Goal: Find specific page/section: Find specific page/section

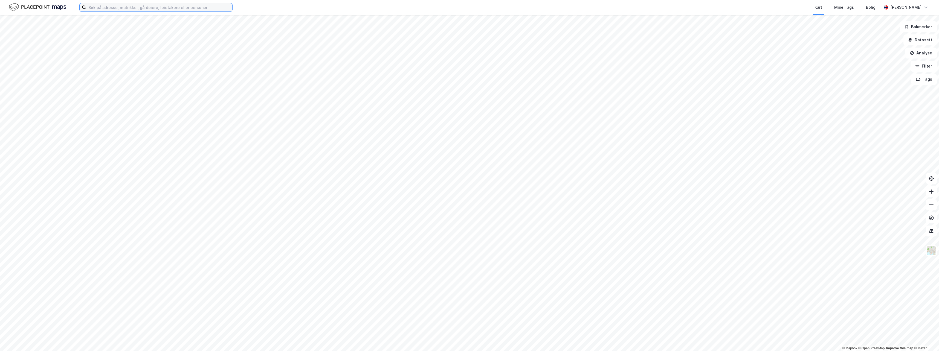
click at [108, 9] on input at bounding box center [159, 7] width 146 height 8
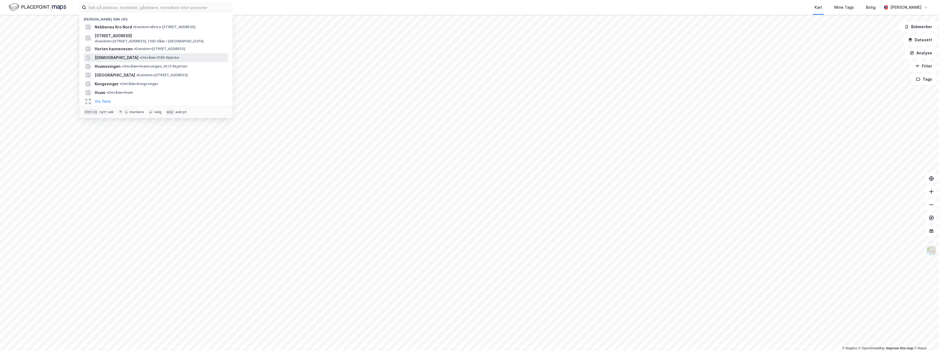
click at [108, 55] on span "[DEMOGRAPHIC_DATA]" at bounding box center [117, 57] width 44 height 7
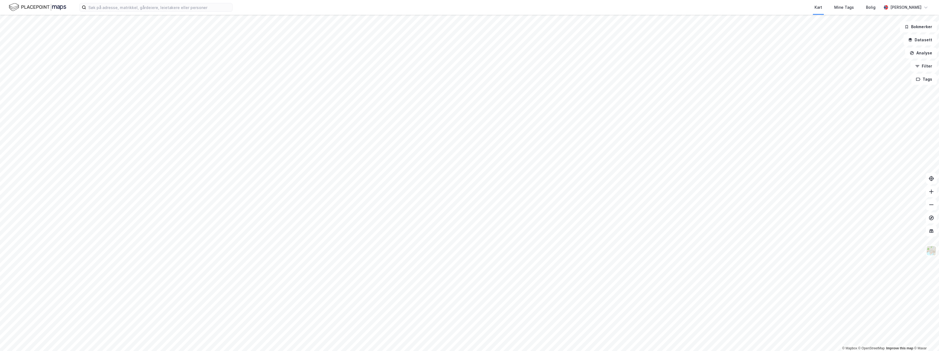
click at [395, 351] on html "Kart Mine Tags Bolig [PERSON_NAME] © Mapbox © OpenStreetMap Improve this map © …" at bounding box center [469, 175] width 939 height 351
click at [437, 351] on html "Kart Mine Tags Bolig [PERSON_NAME] © Mapbox © OpenStreetMap Improve this map © …" at bounding box center [469, 175] width 939 height 351
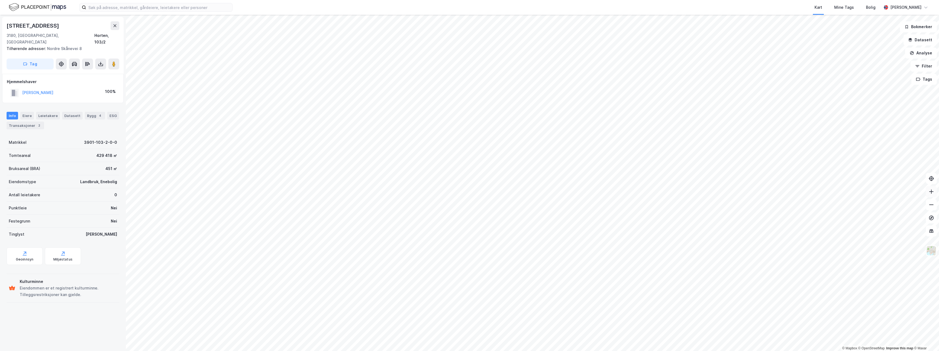
click at [933, 192] on icon at bounding box center [931, 191] width 5 height 5
click at [933, 192] on icon at bounding box center [931, 192] width 4 height 1
